Goal: Transaction & Acquisition: Book appointment/travel/reservation

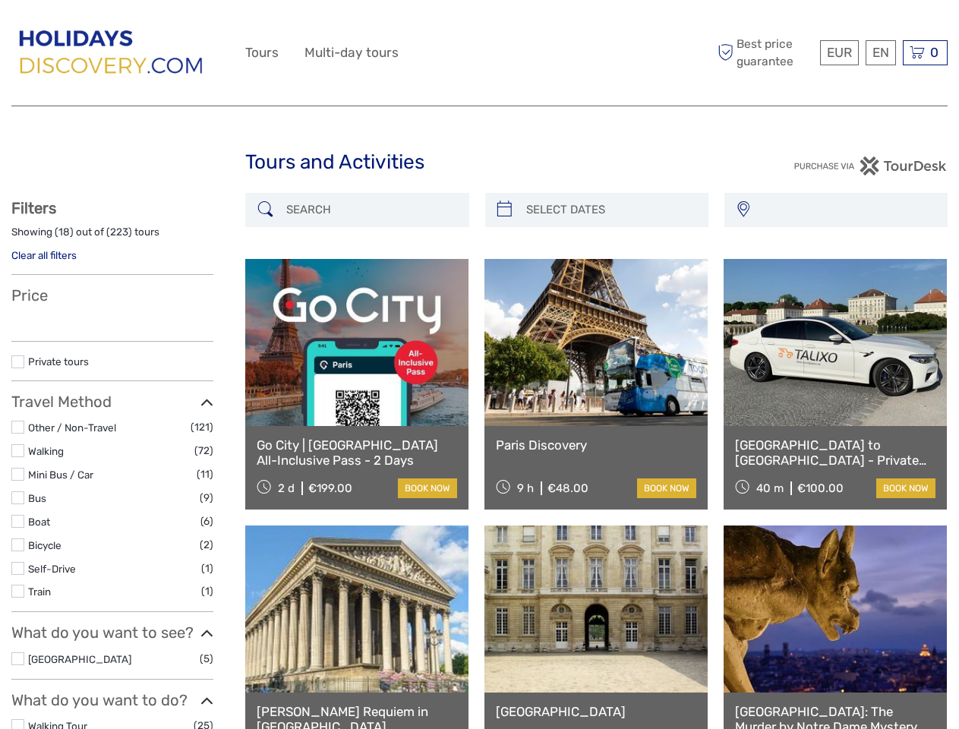
select select
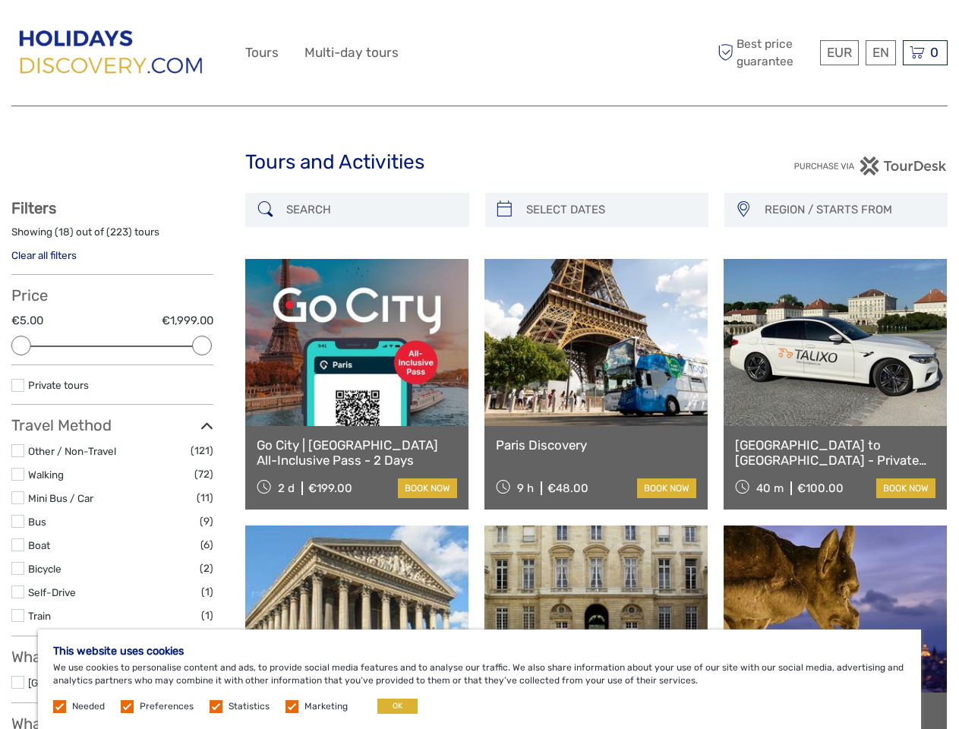
click at [479, 53] on div "EUR EUR $ £ EN English Español Deutsch Tours Multi-day tours More Best price gu…" at bounding box center [479, 52] width 468 height 83
click at [838, 52] on span "EUR" at bounding box center [839, 52] width 25 height 15
click at [880, 52] on div "EN English Español Deutsch" at bounding box center [881, 52] width 30 height 25
click at [925, 52] on div "0 Items Total €0,00 Checkout The shopping cart is empty." at bounding box center [925, 52] width 45 height 25
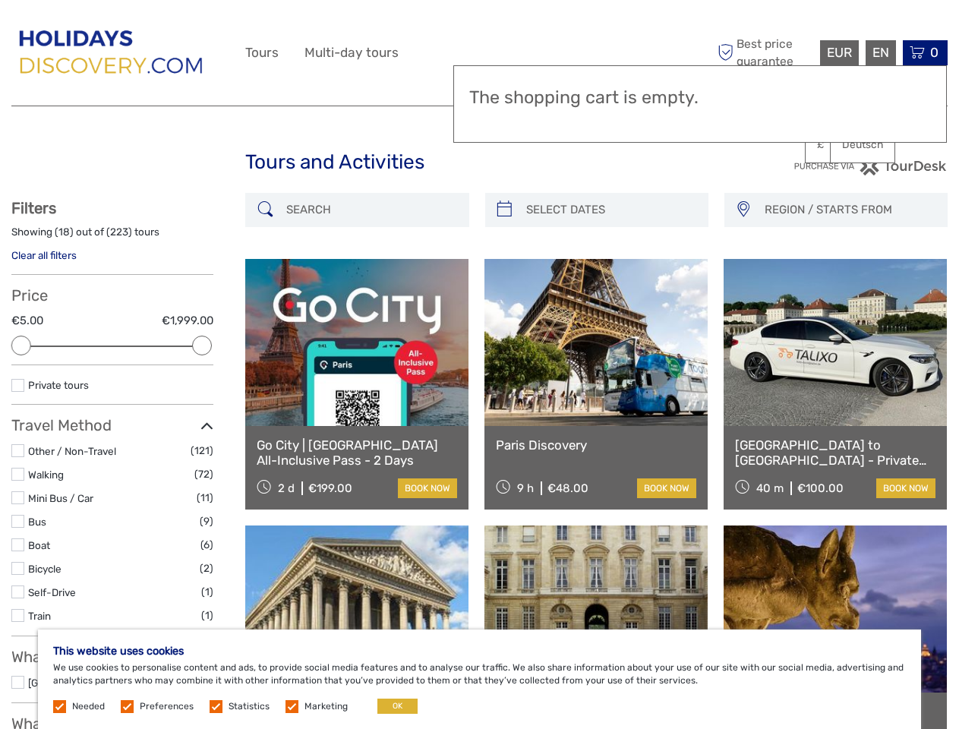
click at [21, 345] on div at bounding box center [21, 346] width 20 height 20
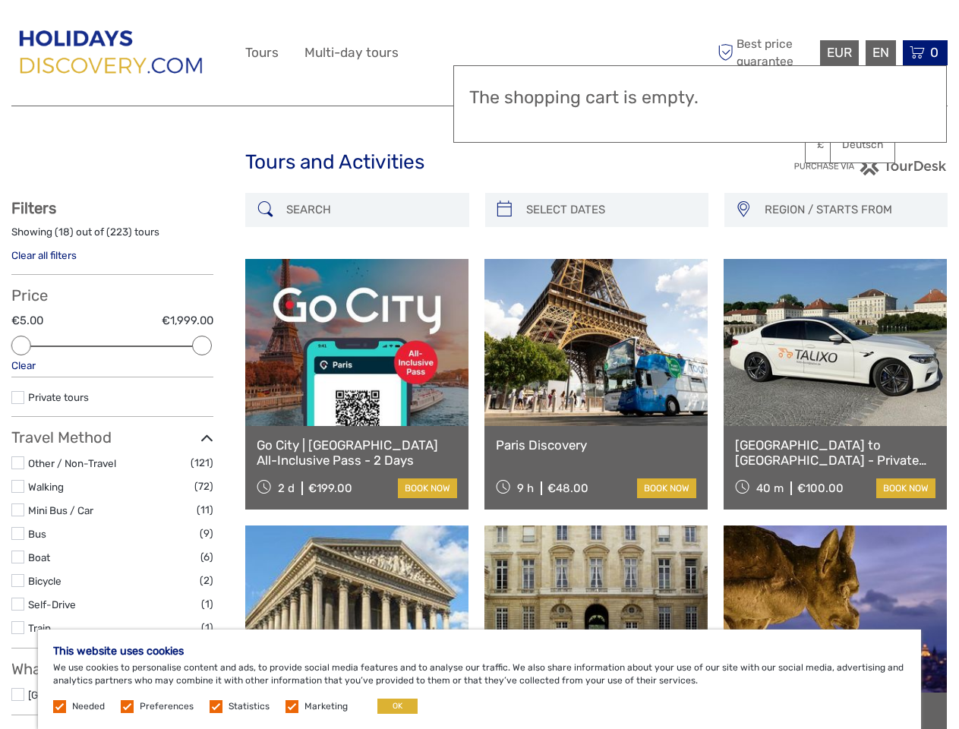
click at [202, 389] on div "Private tours" at bounding box center [112, 403] width 202 height 28
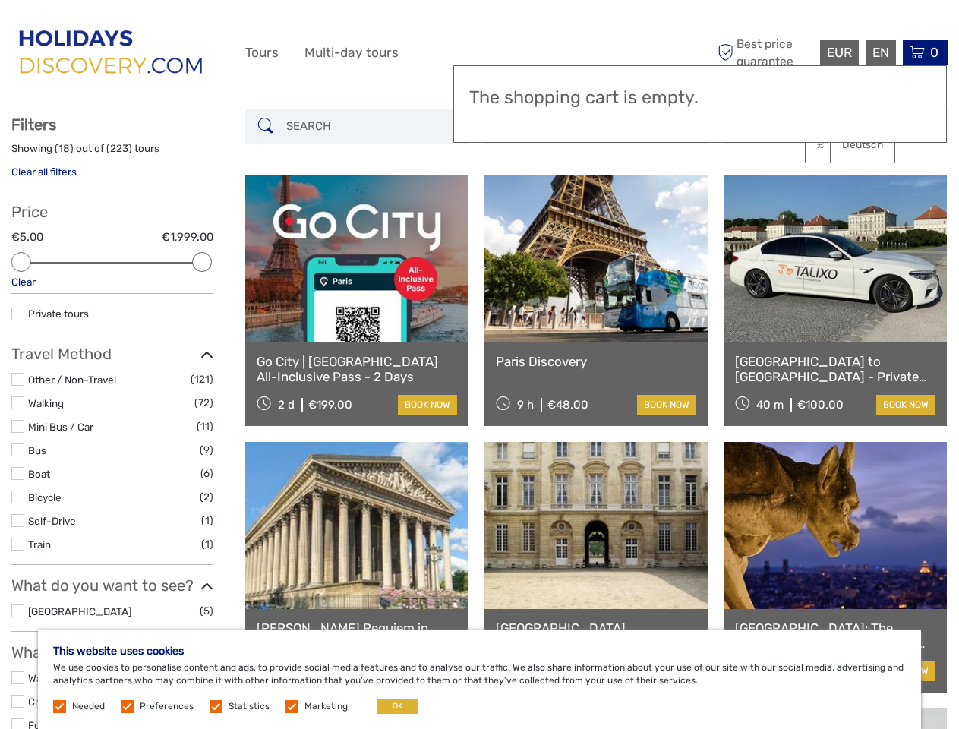
click at [504, 210] on link at bounding box center [595, 258] width 223 height 167
click at [610, 210] on link at bounding box center [595, 258] width 223 height 167
click at [743, 210] on link at bounding box center [835, 258] width 223 height 167
click at [848, 210] on link at bounding box center [835, 258] width 223 height 167
